Goal: Transaction & Acquisition: Book appointment/travel/reservation

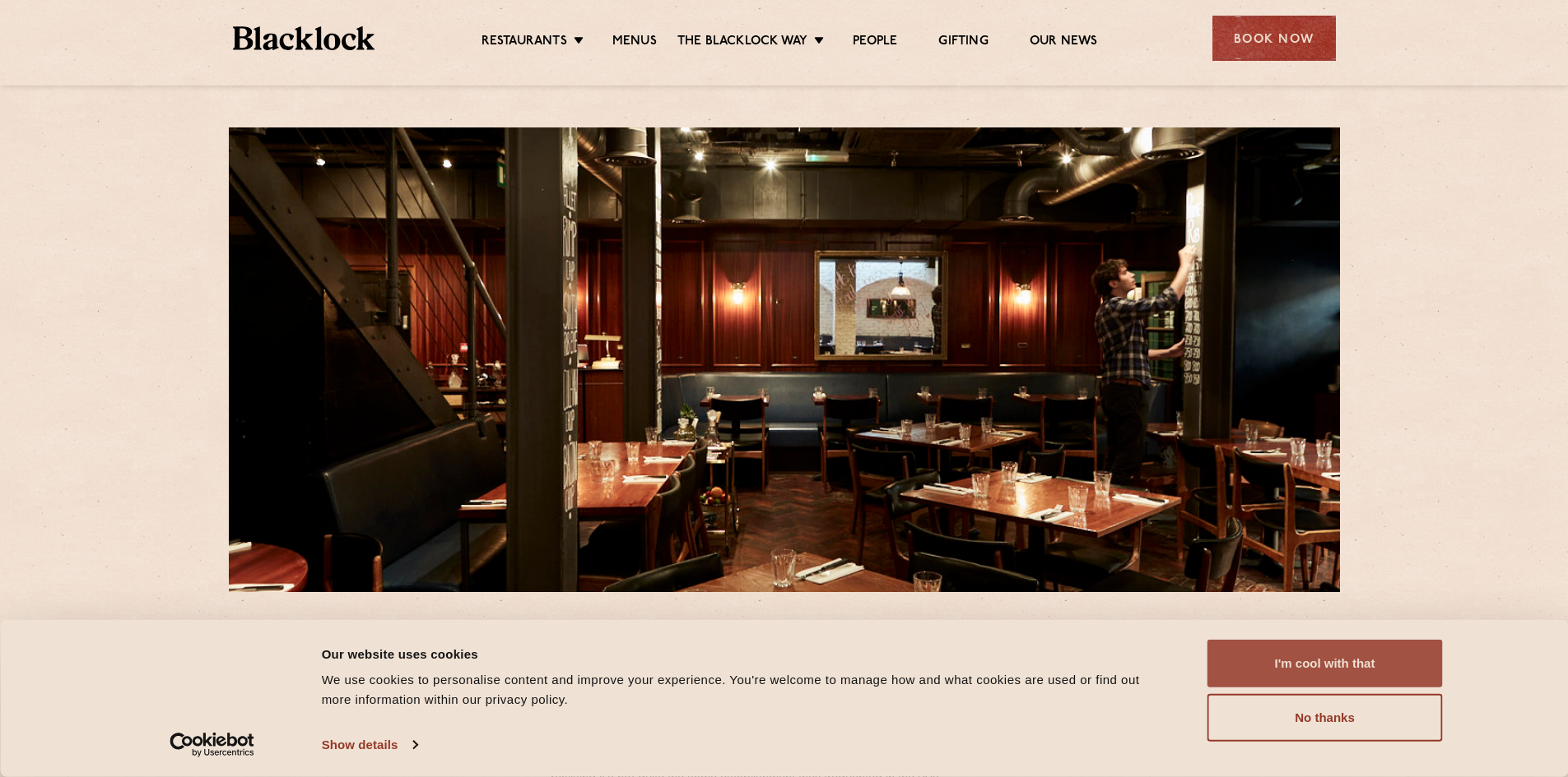
click at [1344, 665] on button "I'm cool with that" at bounding box center [1324, 663] width 236 height 47
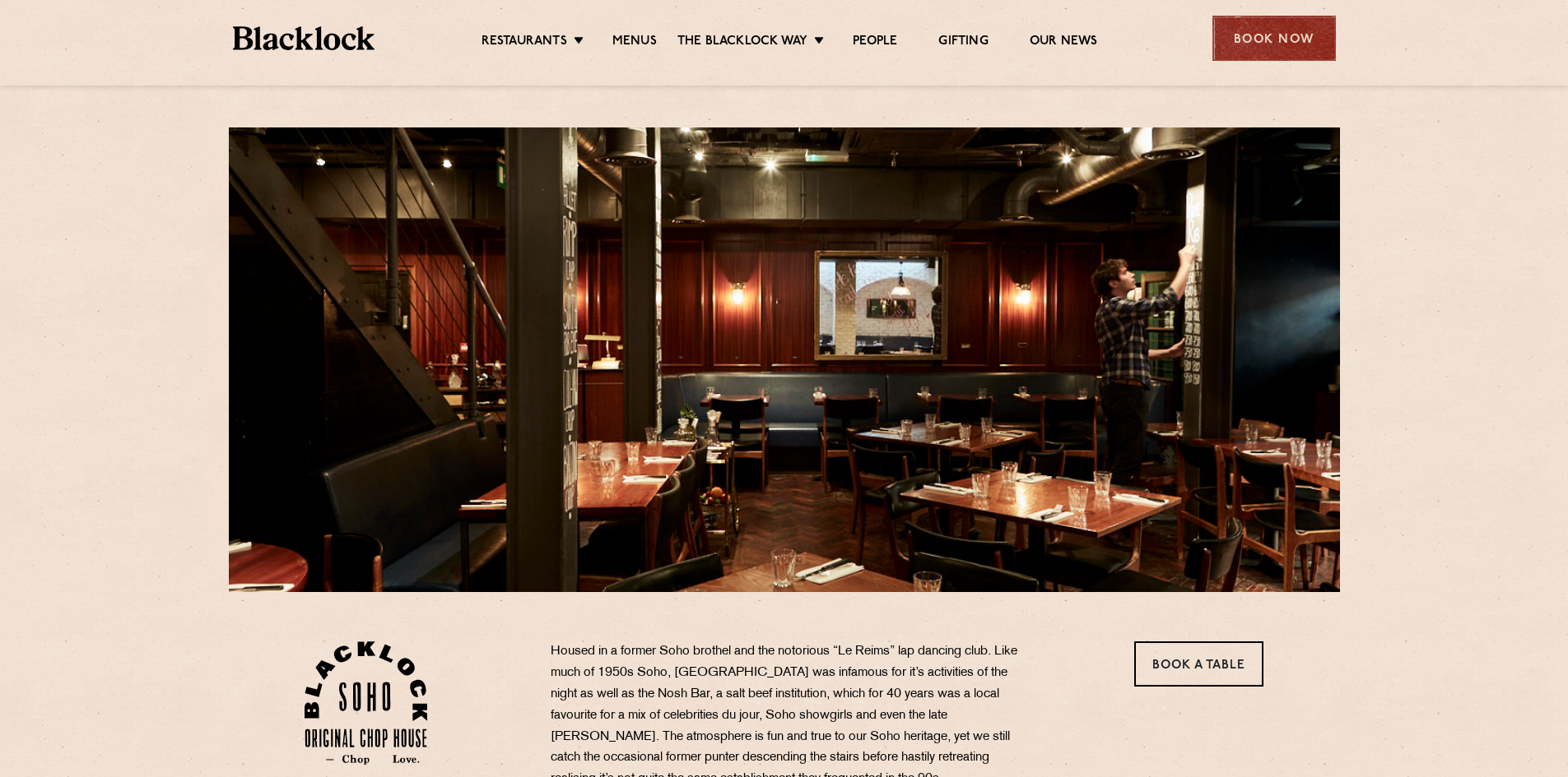
click at [1253, 35] on div "Book Now" at bounding box center [1274, 38] width 124 height 45
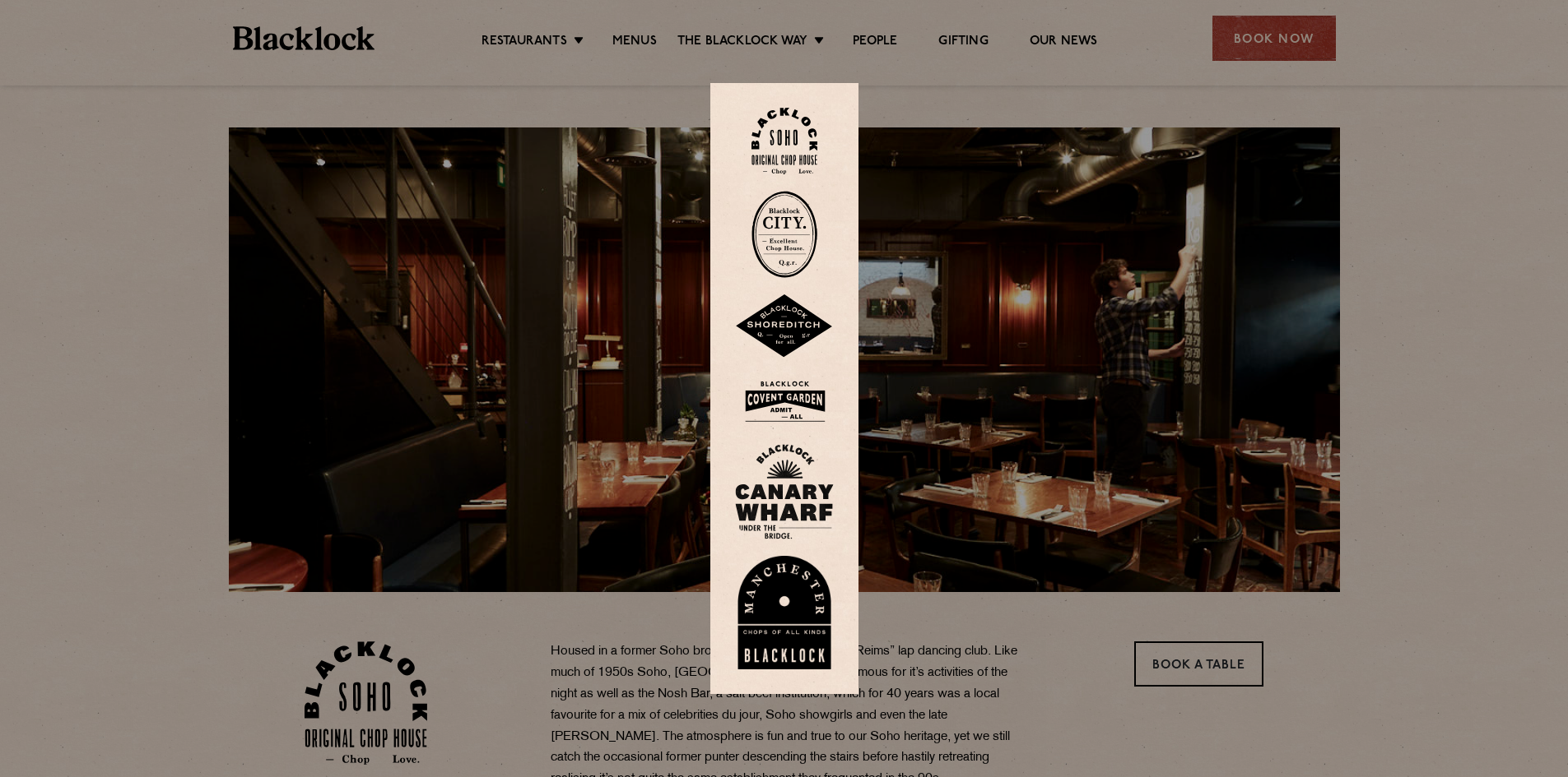
click at [999, 485] on div at bounding box center [784, 388] width 1568 height 777
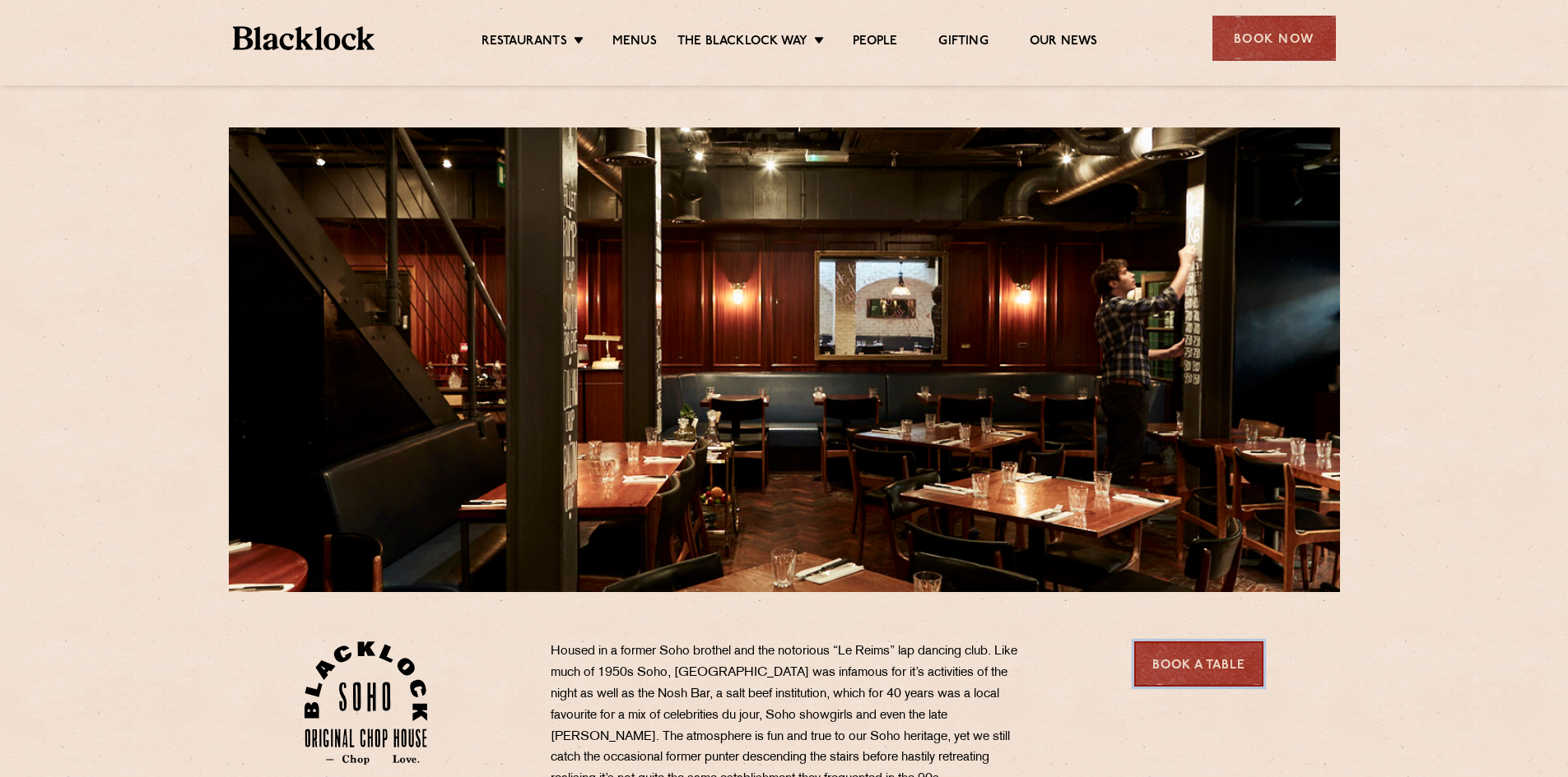
click at [1204, 678] on link "Book a Table" at bounding box center [1199, 664] width 129 height 45
